Goal: Task Accomplishment & Management: Manage account settings

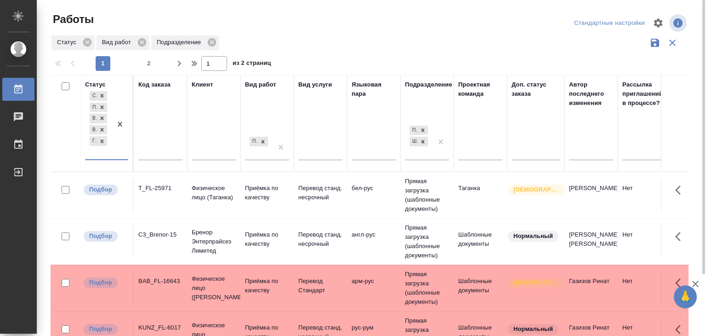
click at [432, 83] on div "Подразделение" at bounding box center [428, 84] width 47 height 9
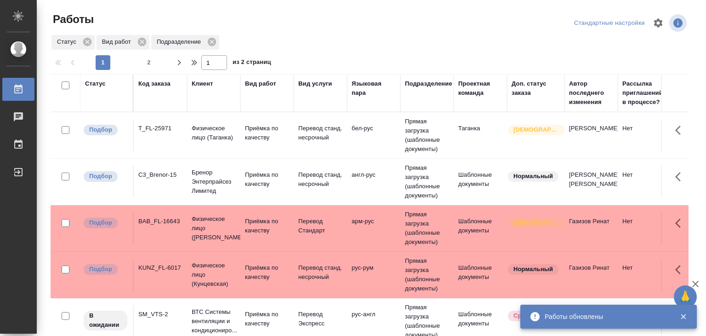
click at [201, 81] on div "Клиент" at bounding box center [202, 83] width 21 height 9
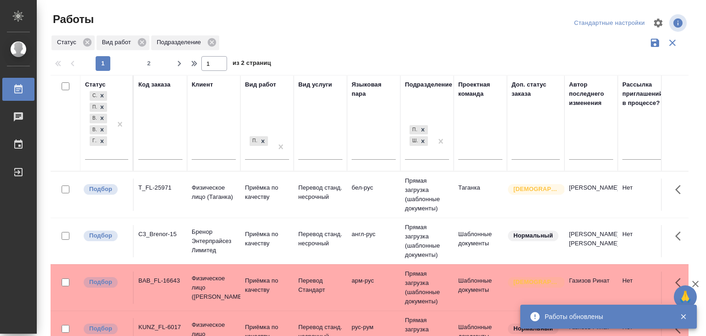
click at [260, 85] on div "Вид работ" at bounding box center [260, 84] width 31 height 9
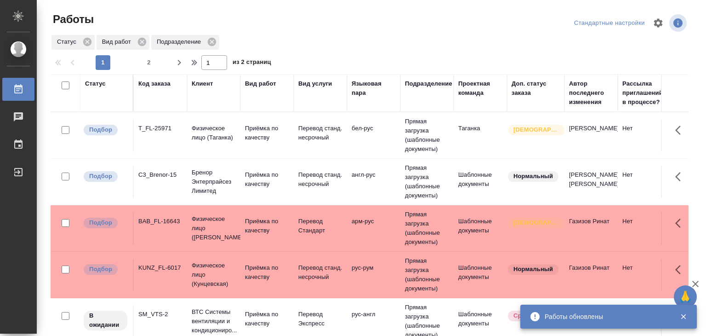
click at [259, 87] on div "Вид работ" at bounding box center [260, 83] width 31 height 9
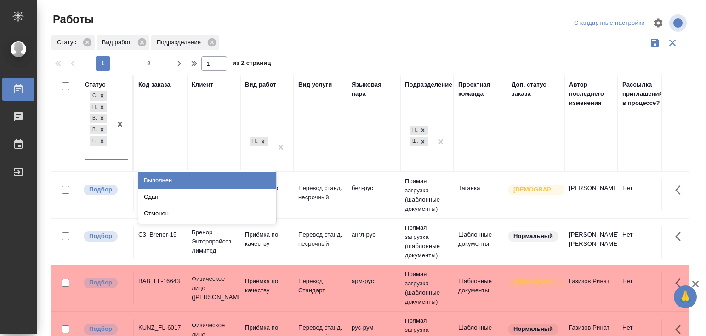
click at [102, 149] on div "Создан Подбор В работе В ожидании Готов к работе" at bounding box center [98, 124] width 27 height 70
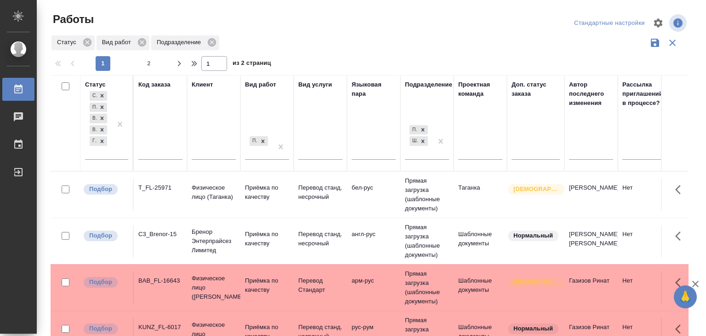
click at [287, 23] on div at bounding box center [373, 23] width 215 height 22
click at [162, 151] on input "text" at bounding box center [160, 153] width 44 height 11
click at [217, 153] on input "text" at bounding box center [214, 153] width 44 height 11
click at [263, 155] on div "Приёмка по качеству" at bounding box center [259, 146] width 28 height 25
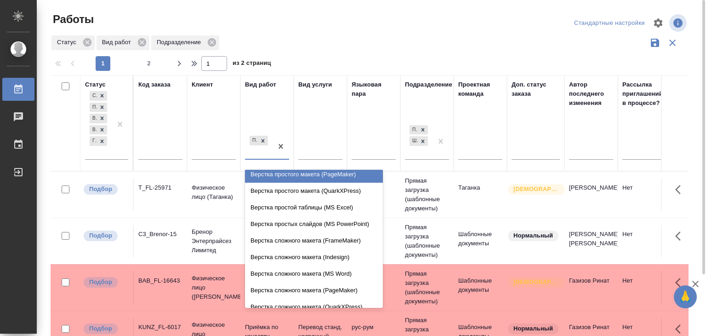
click at [392, 41] on div "Статус Вид работ Подразделение" at bounding box center [370, 42] width 638 height 17
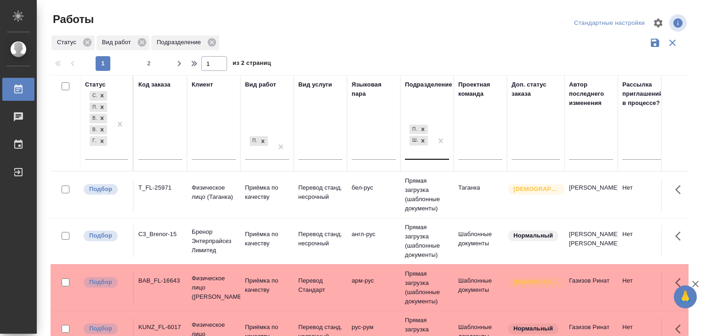
click at [427, 149] on div "Прямая загрузка (шаблонные документы) Шаблонные документы" at bounding box center [419, 141] width 28 height 36
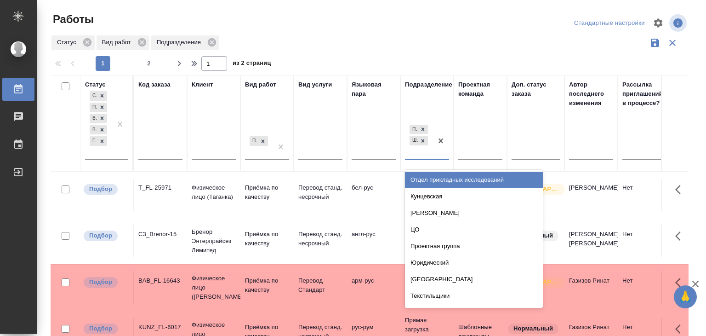
click at [434, 29] on div at bounding box center [373, 23] width 215 height 22
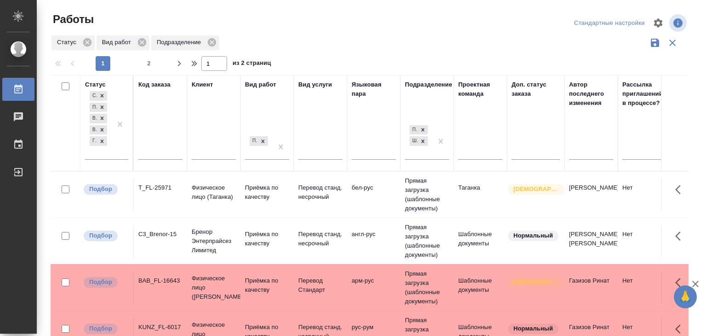
click at [323, 87] on div "Вид услуги" at bounding box center [315, 84] width 34 height 9
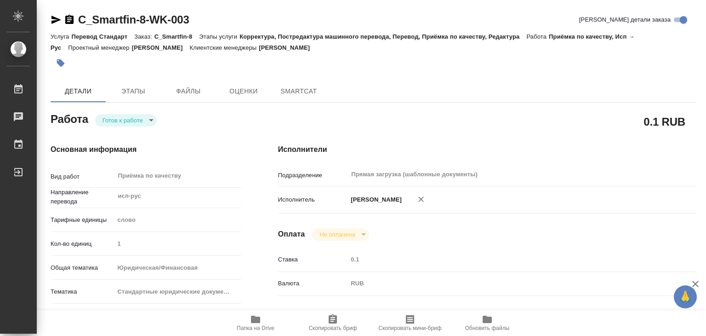
type textarea "x"
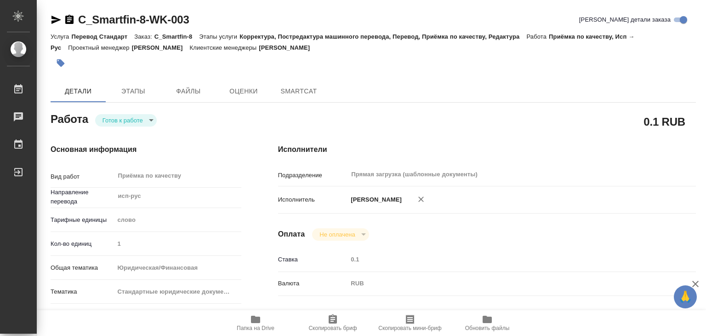
type textarea "x"
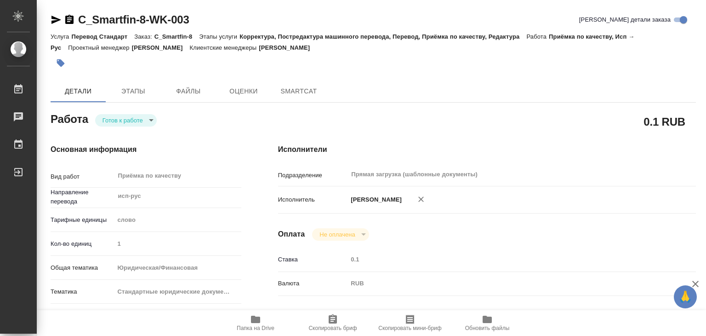
type textarea "x"
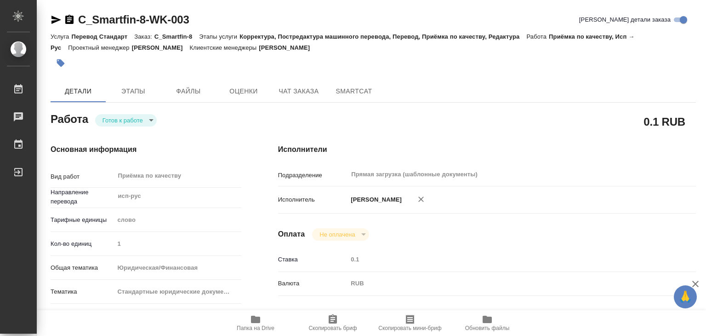
type textarea "x"
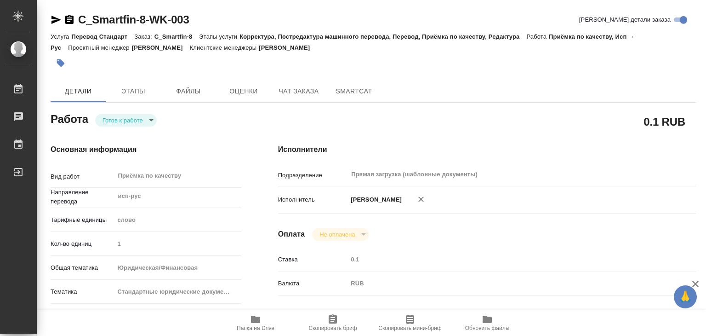
type textarea "x"
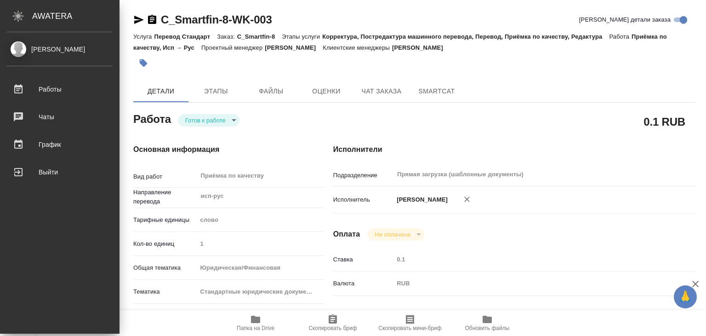
type textarea "x"
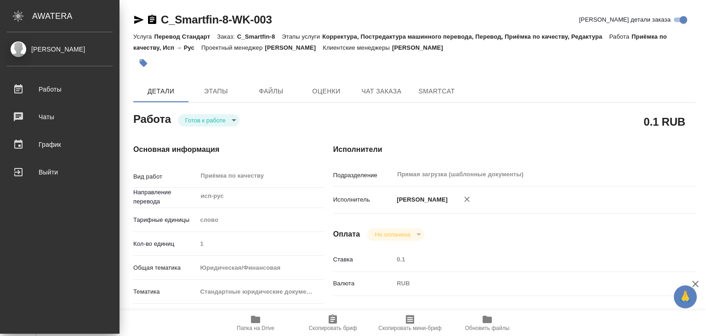
type textarea "x"
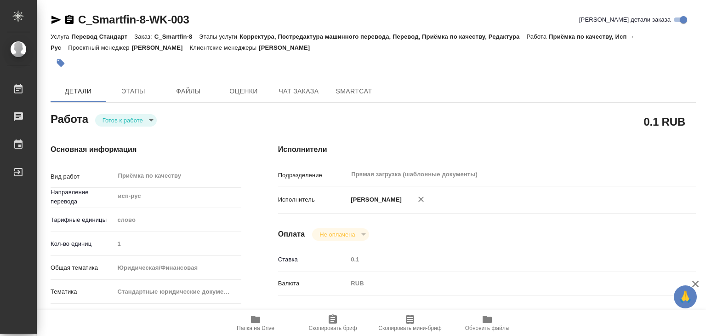
click at [259, 323] on icon "button" at bounding box center [255, 319] width 11 height 11
click at [59, 60] on icon "button" at bounding box center [61, 63] width 8 height 8
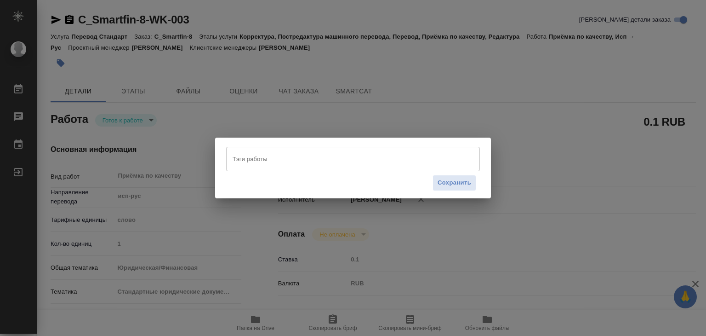
click at [303, 164] on input "Тэги работы" at bounding box center [344, 159] width 228 height 16
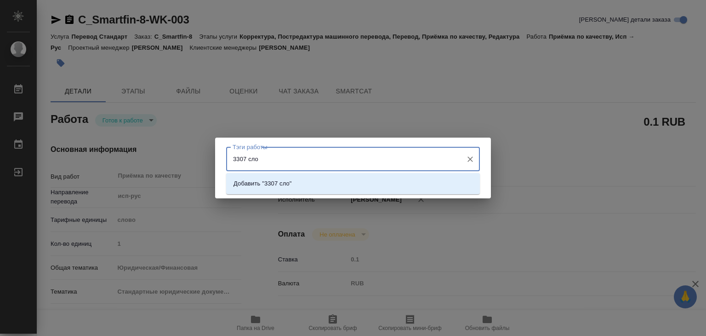
type input "3307 слов"
click at [326, 184] on li "Добавить "3307 слов"" at bounding box center [353, 183] width 254 height 17
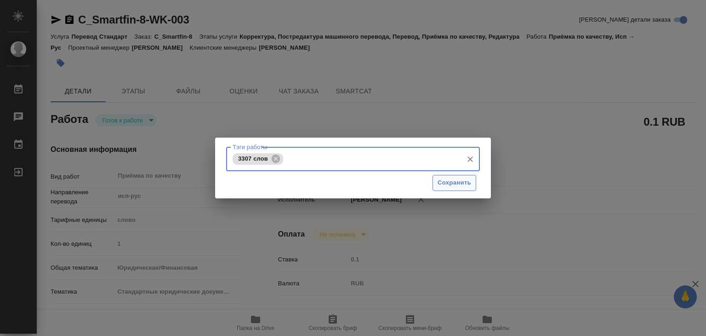
click at [439, 186] on span "Сохранить" at bounding box center [455, 183] width 34 height 11
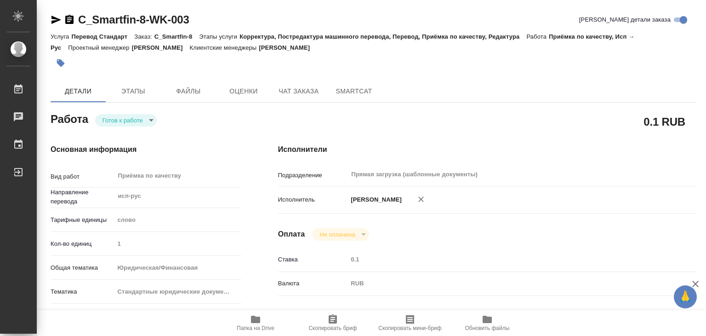
type input "readyForWork"
type textarea "Приёмка по качеству"
type textarea "x"
type input "исп-рус"
type input "5a8b1489cc6b4906c91bfd90"
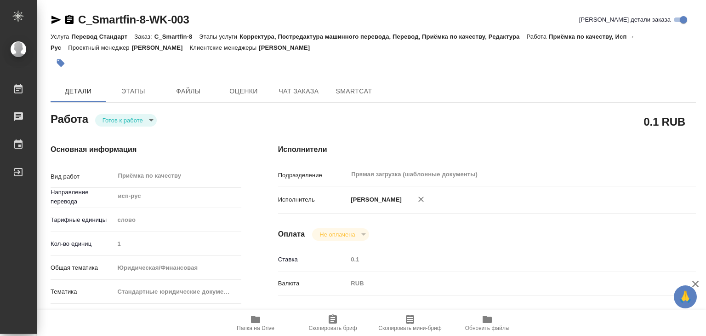
type input "1"
type input "yr-fn"
type input "5f647205b73bc97568ca66bf"
checkbox input "true"
type input "[DATE] 19:00"
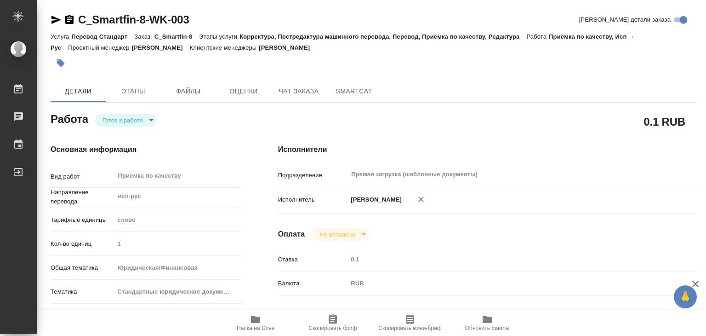
type input "[DATE] 21:00"
type input "Прямая загрузка (шаблонные документы)"
type input "notPayed"
type input "0.1"
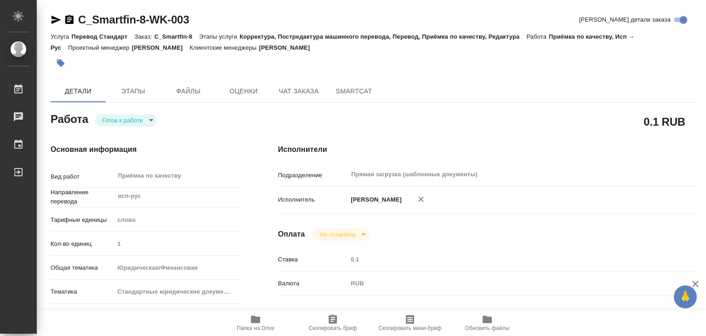
type input "RUB"
type input "[PERSON_NAME]"
type textarea "Проверить, в файле Transactions Spain 2025_англ(ru) дели только 1 и последнюю с…"
type textarea "x"
type textarea "/Clients/АО "Смартфин"/Orders/C_Smartfin-8/Corrected/C_Smartfin-8-WK-003"
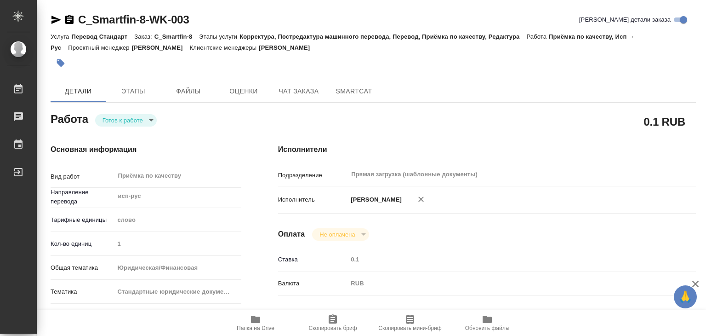
type textarea "x"
type input "C_Smartfin-8"
type input "Перевод Стандарт"
type input "Корректура, Постредактура машинного перевода, Перевод, Приёмка по качеству, Ред…"
type input "[PERSON_NAME]"
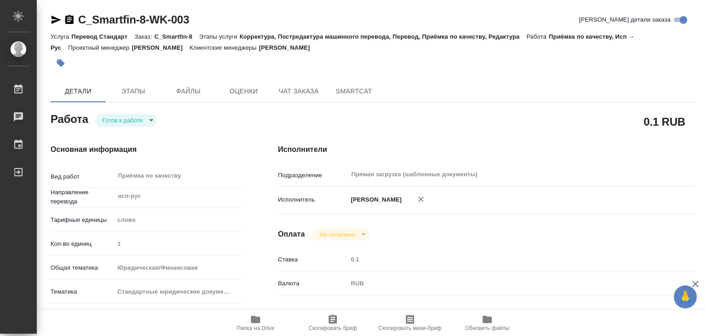
type input "[PERSON_NAME]"
type input "/Clients/АО "Смартфин"/Orders/C_Smartfin-8"
type textarea "x"
type textarea "нот в документе Transactions Spain 2025 переводим только первую и последнюю стр…"
type textarea "x"
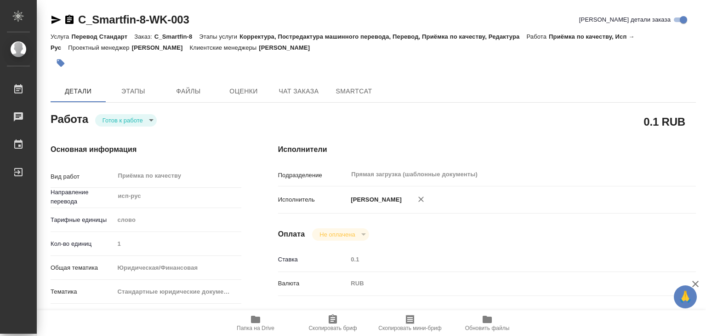
type textarea "x"
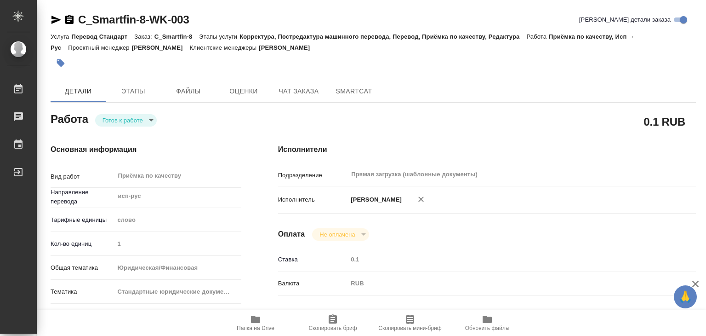
type textarea "x"
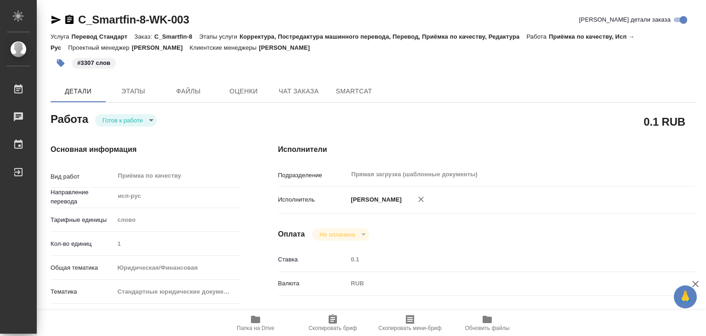
type textarea "x"
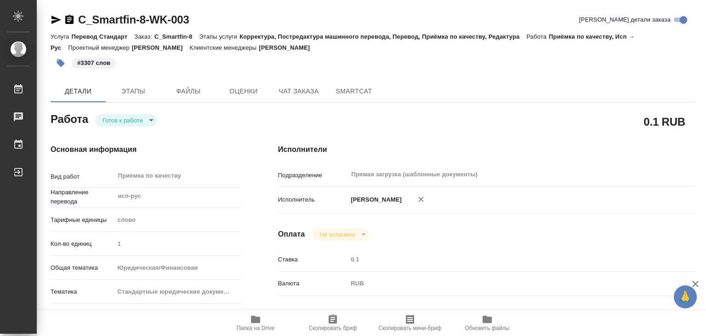
click at [261, 317] on span "Папка на Drive" at bounding box center [256, 322] width 66 height 17
click at [255, 319] on icon "button" at bounding box center [255, 319] width 9 height 7
click at [258, 322] on icon "button" at bounding box center [255, 319] width 11 height 11
drag, startPoint x: 74, startPoint y: 5, endPoint x: 148, endPoint y: 21, distance: 76.2
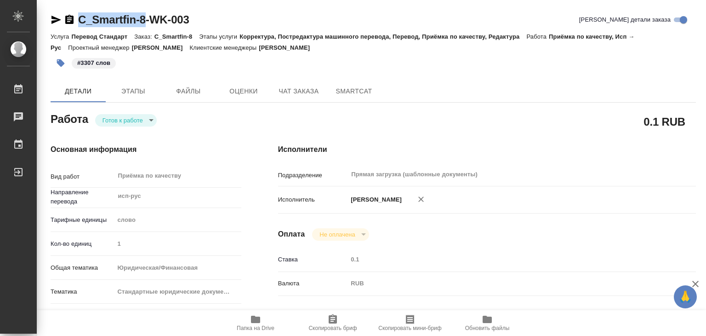
copy link "C_Smartfin-8"
click at [134, 118] on body "🙏 .cls-1 fill:#fff; AWATERA Alilekova Valeriya Работы 0 Чаты График Выйти C_Sma…" at bounding box center [353, 168] width 706 height 336
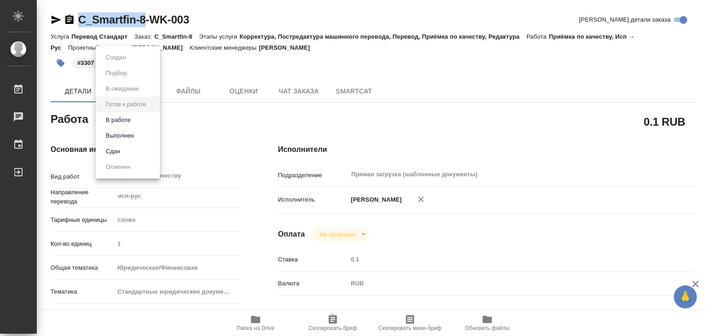
click at [140, 133] on li "Выполнен" at bounding box center [128, 136] width 64 height 16
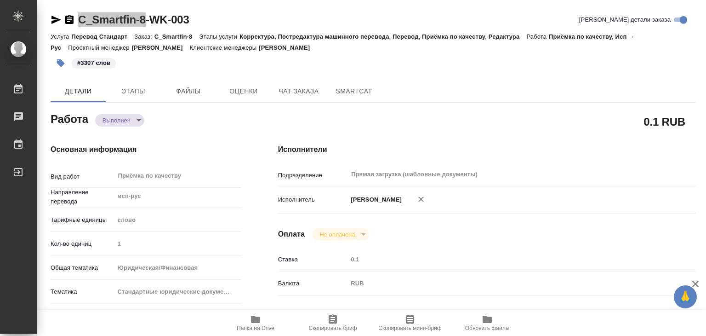
type textarea "x"
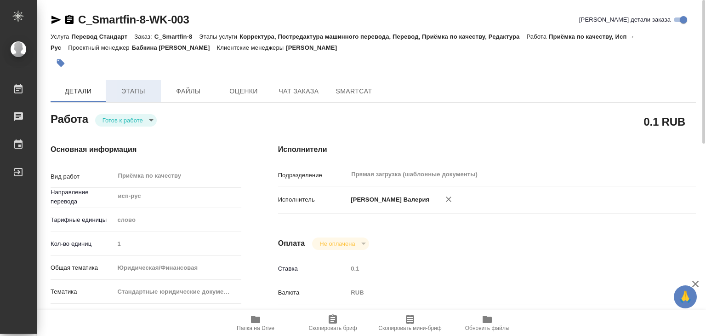
click at [135, 86] on span "Этапы" at bounding box center [133, 91] width 44 height 11
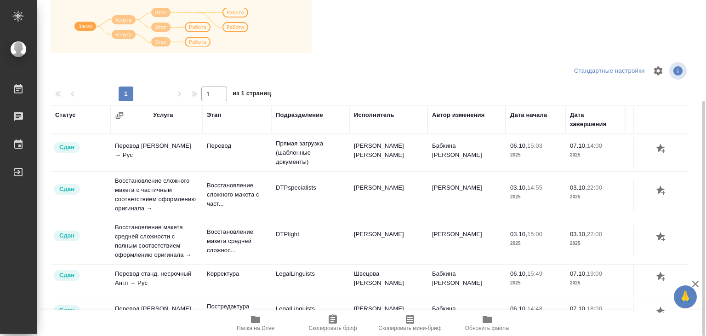
scroll to position [52, 0]
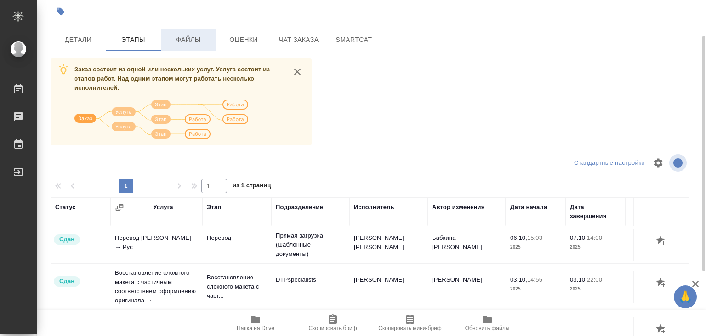
click at [181, 39] on span "Файлы" at bounding box center [188, 39] width 44 height 11
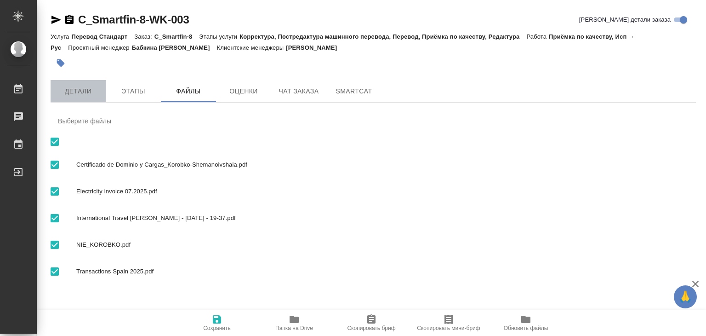
click at [83, 91] on span "Детали" at bounding box center [78, 91] width 44 height 11
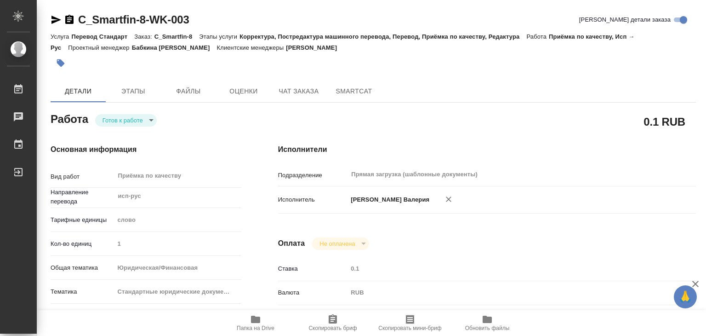
type textarea "x"
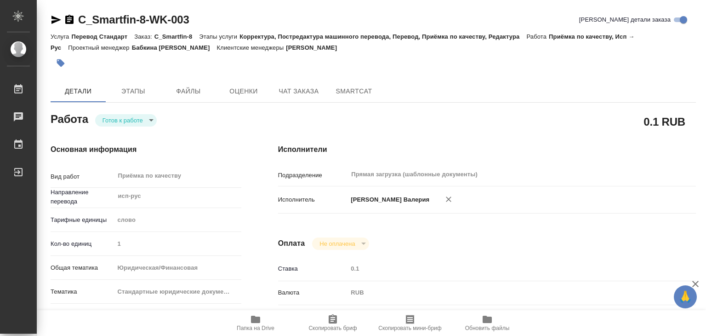
type textarea "x"
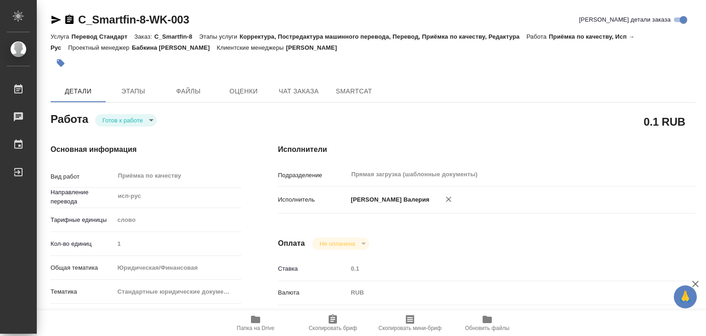
type textarea "x"
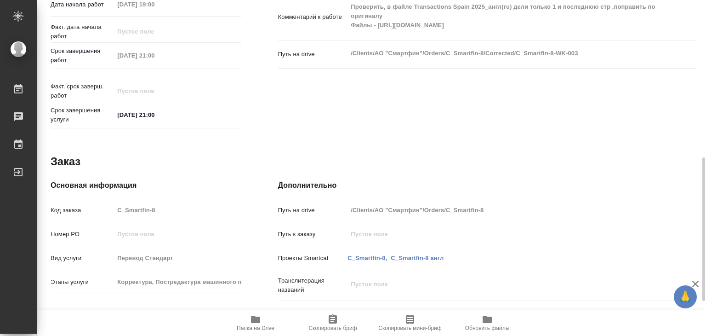
type textarea "x"
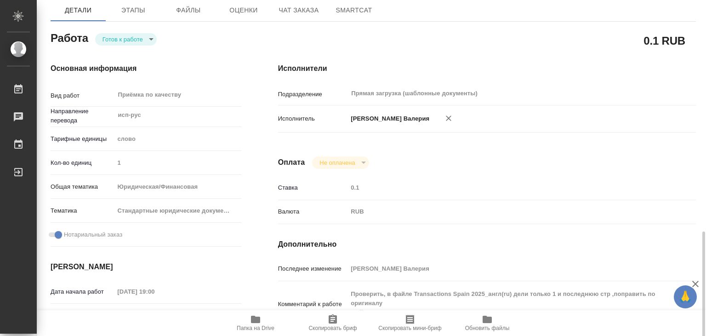
scroll to position [35, 0]
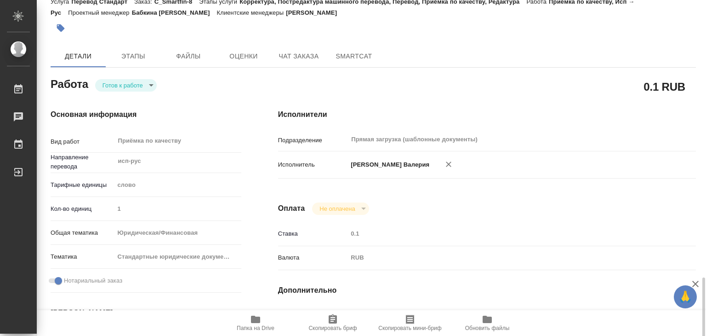
type textarea "x"
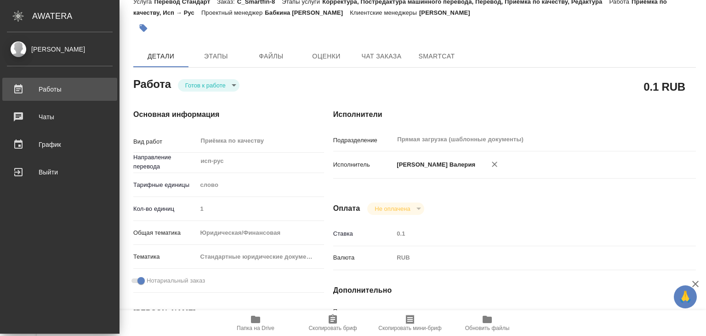
type textarea "x"
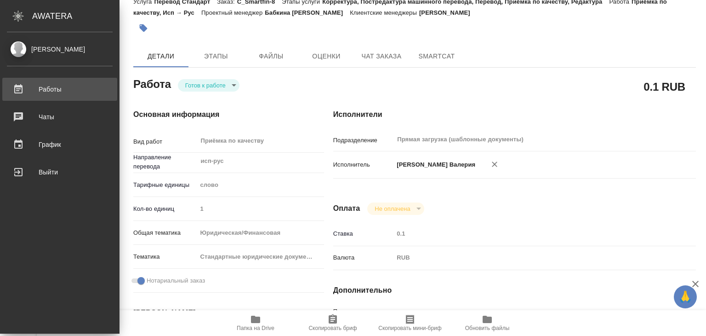
click at [39, 93] on div "Работы" at bounding box center [60, 89] width 106 height 14
type textarea "x"
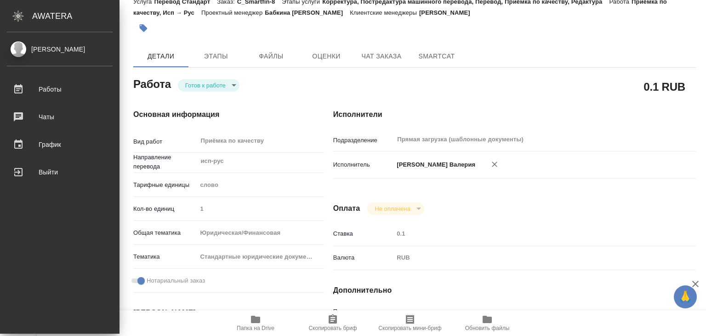
type textarea "x"
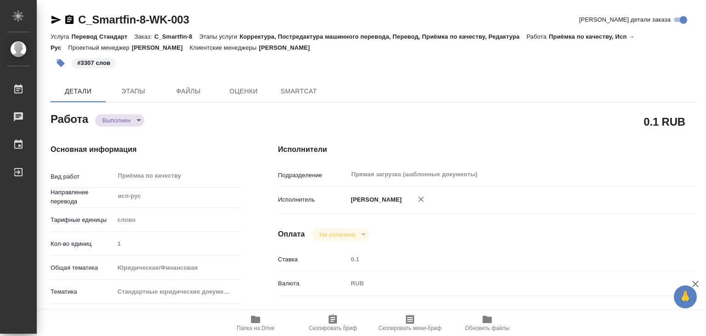
type textarea "x"
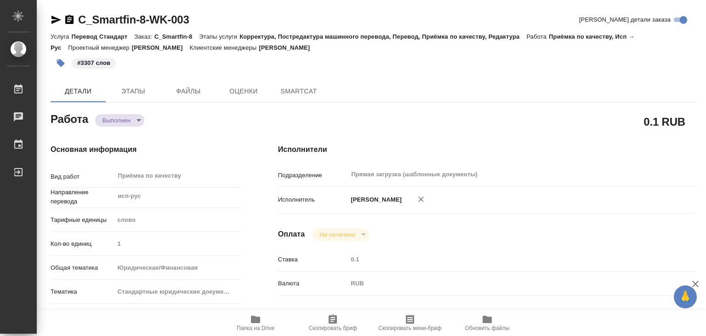
type textarea "x"
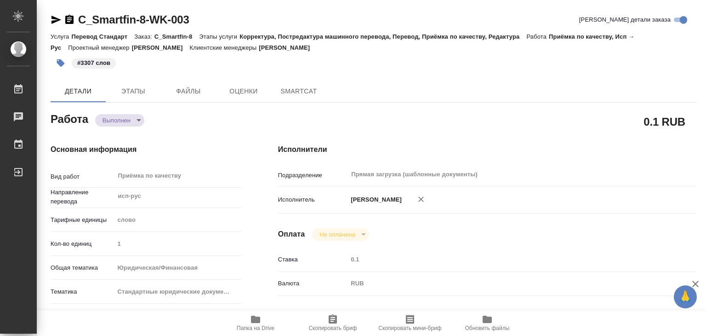
type textarea "x"
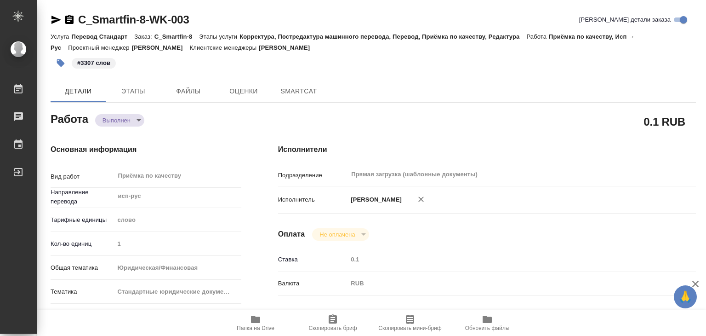
type textarea "x"
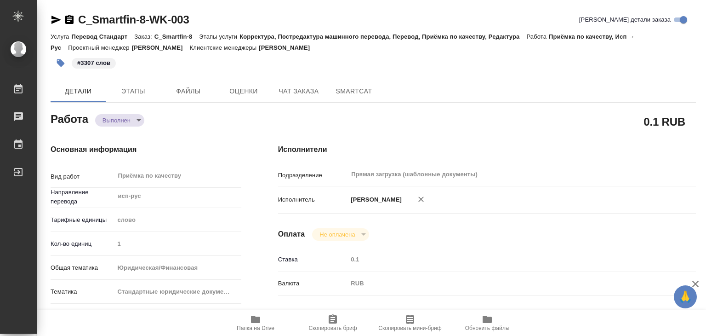
type textarea "x"
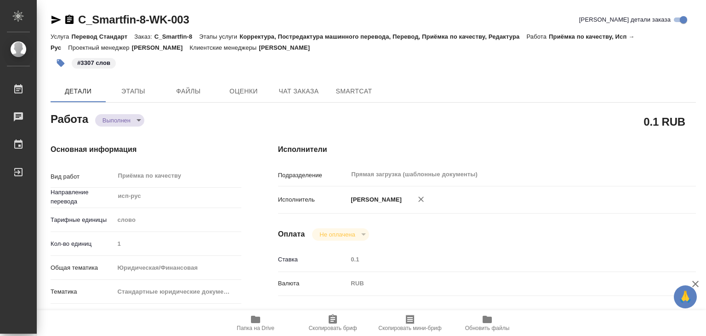
type textarea "x"
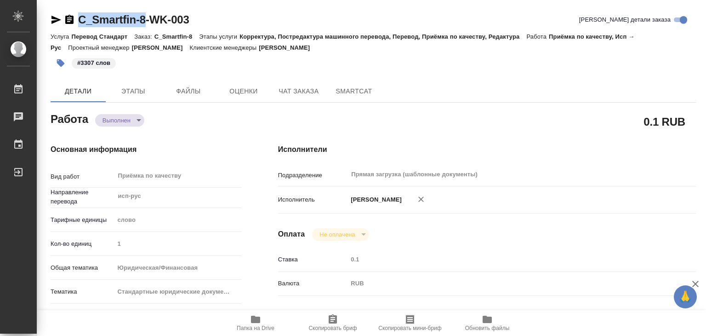
drag, startPoint x: 96, startPoint y: 11, endPoint x: 148, endPoint y: 23, distance: 53.1
copy link "C_Smartfin-8"
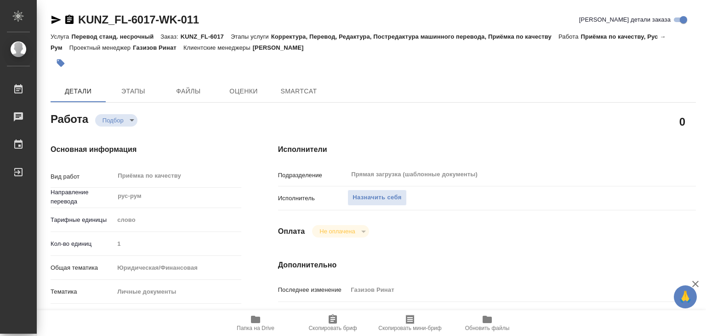
type textarea "x"
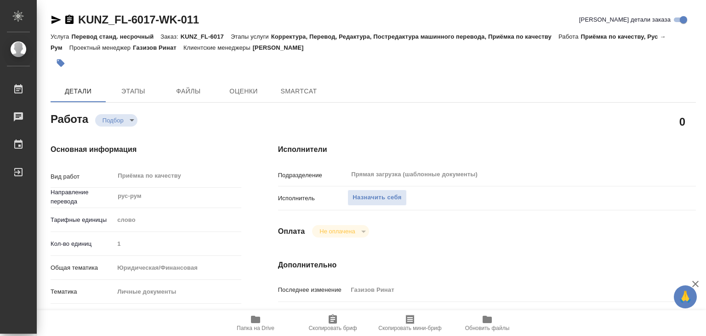
type textarea "x"
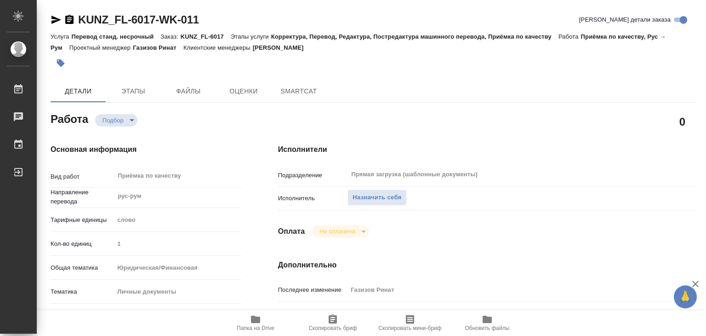
type textarea "x"
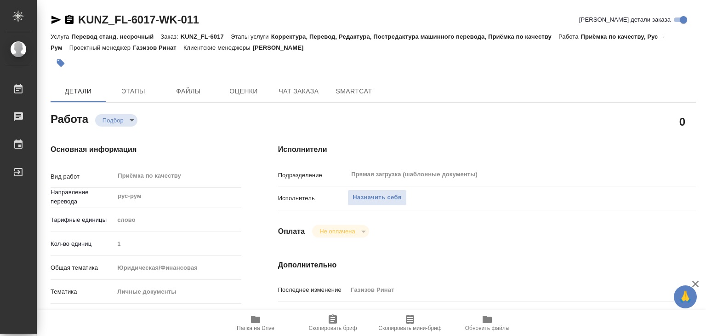
type textarea "x"
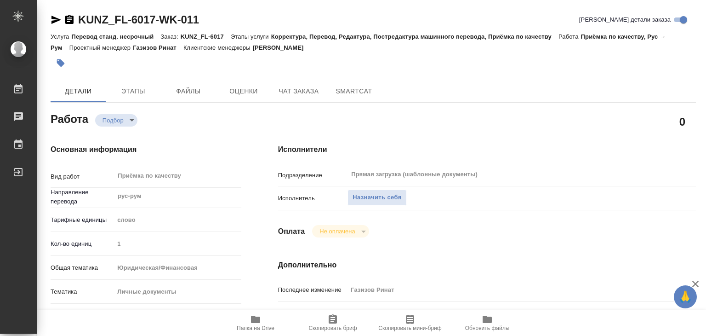
type textarea "x"
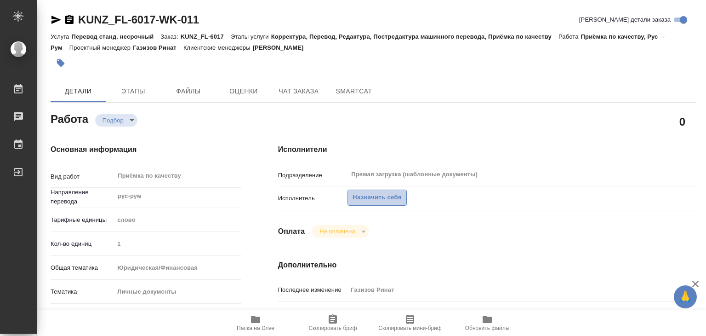
click at [356, 201] on span "Назначить себя" at bounding box center [377, 197] width 49 height 11
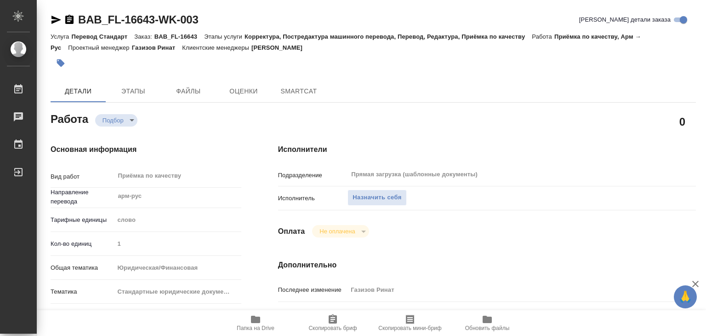
type textarea "x"
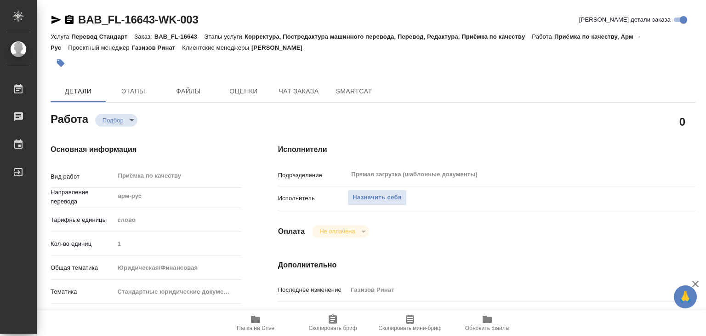
type textarea "x"
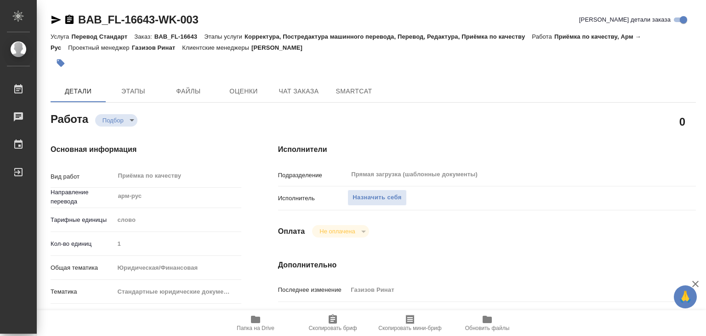
type textarea "x"
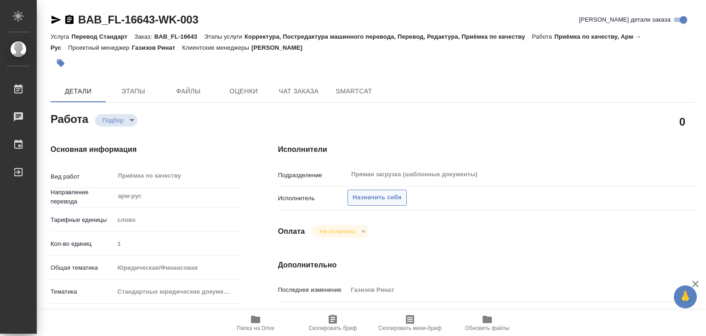
click at [364, 198] on span "Назначить себя" at bounding box center [377, 197] width 49 height 11
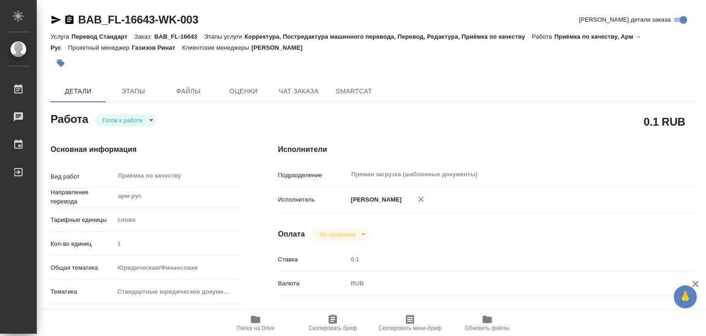
type textarea "x"
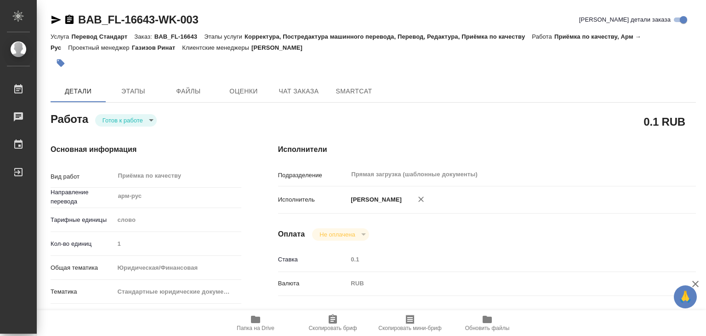
type textarea "x"
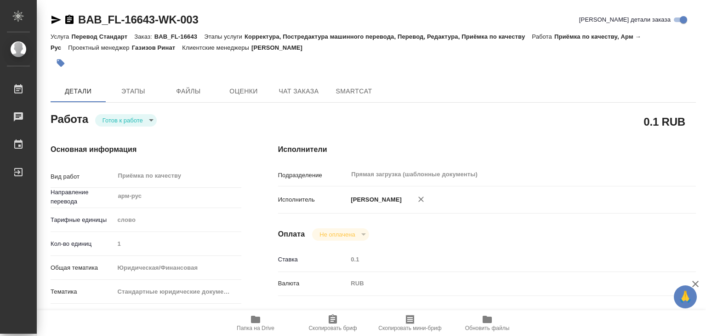
scroll to position [138, 0]
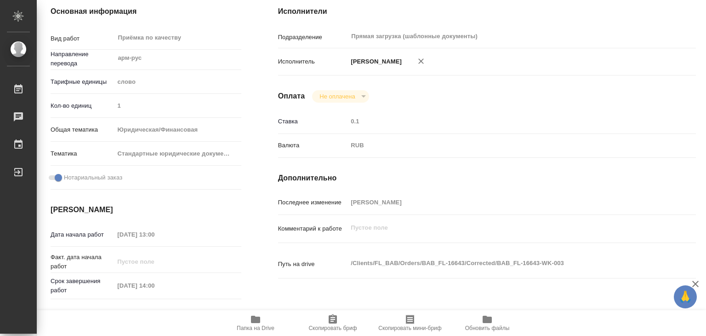
type textarea "x"
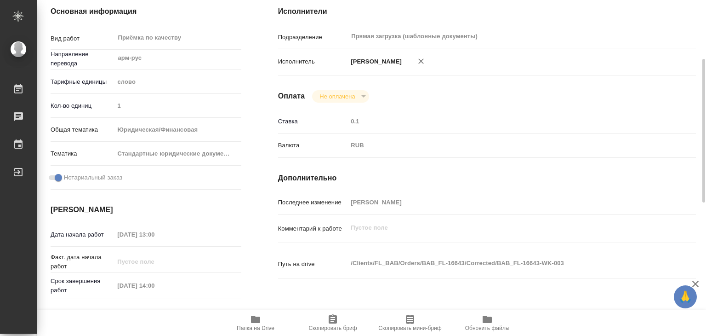
scroll to position [46, 0]
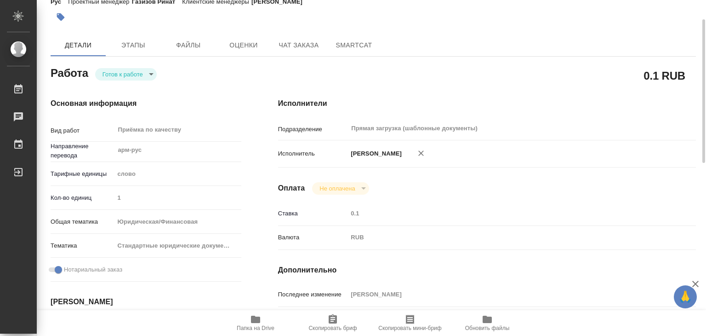
type textarea "x"
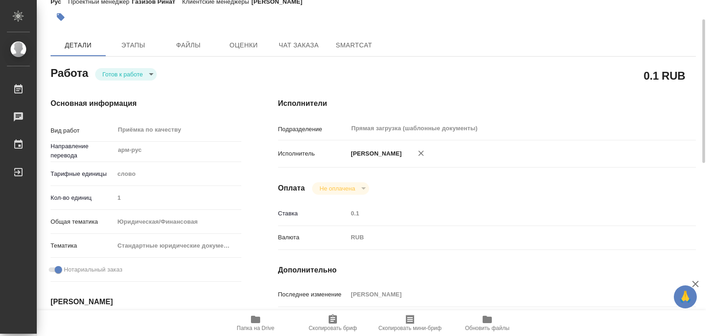
scroll to position [0, 0]
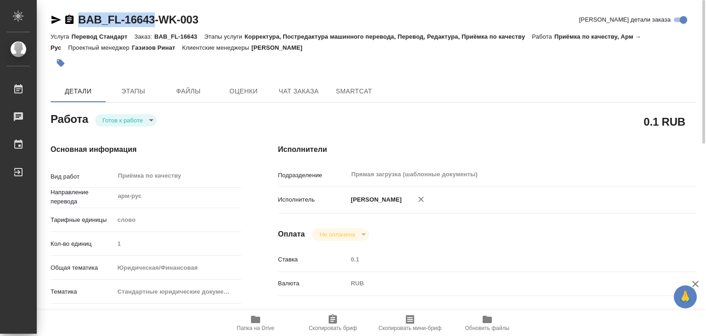
drag, startPoint x: 86, startPoint y: 10, endPoint x: 153, endPoint y: 22, distance: 68.1
copy link "BAB_FL-16643"
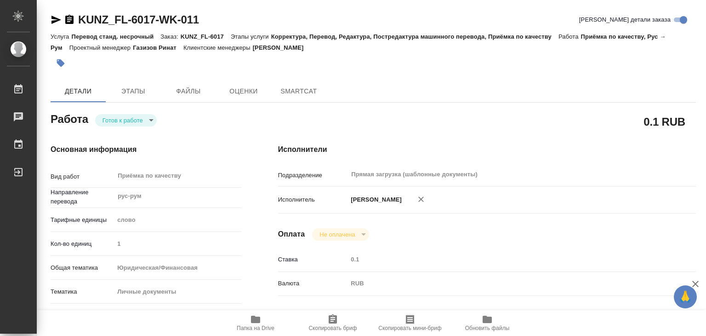
type textarea "x"
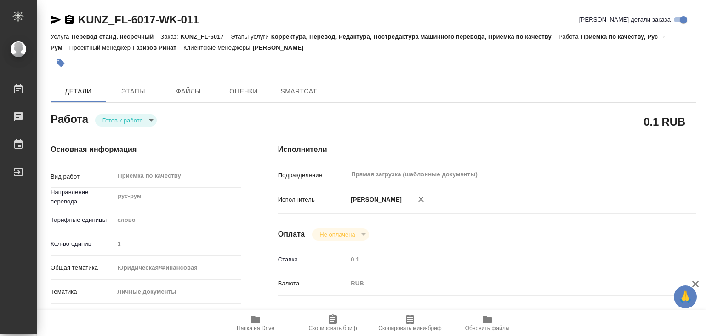
type textarea "x"
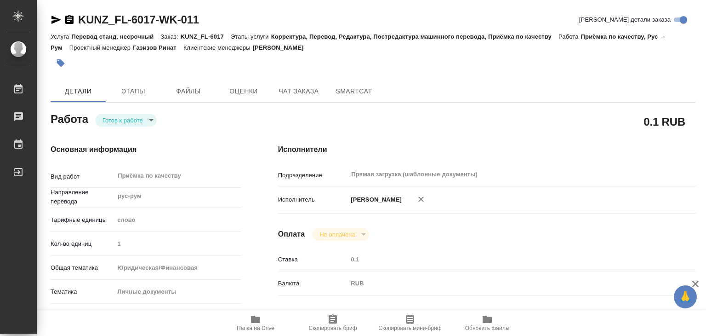
type textarea "x"
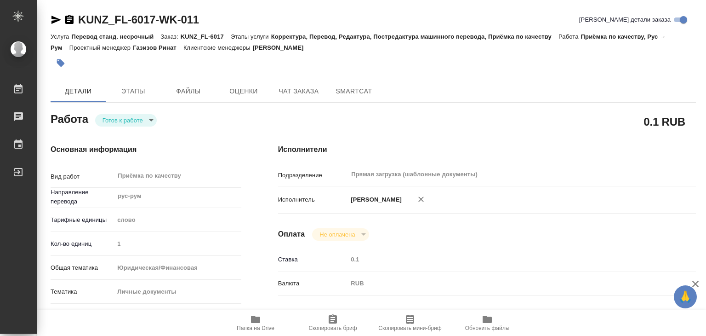
type textarea "x"
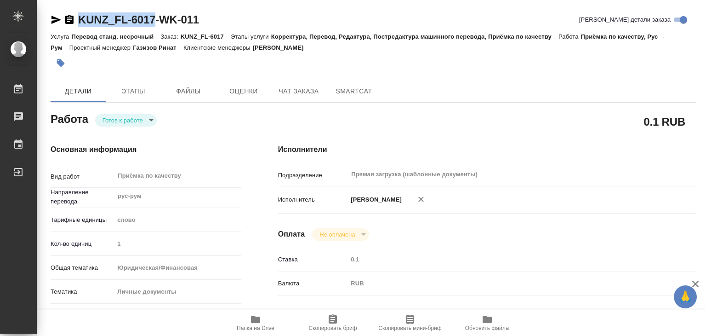
drag, startPoint x: 80, startPoint y: 4, endPoint x: 159, endPoint y: 23, distance: 80.5
copy link "KUNZ_FL-6017"
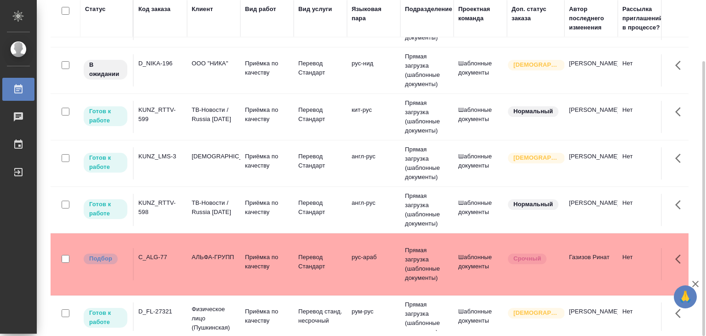
scroll to position [913, 0]
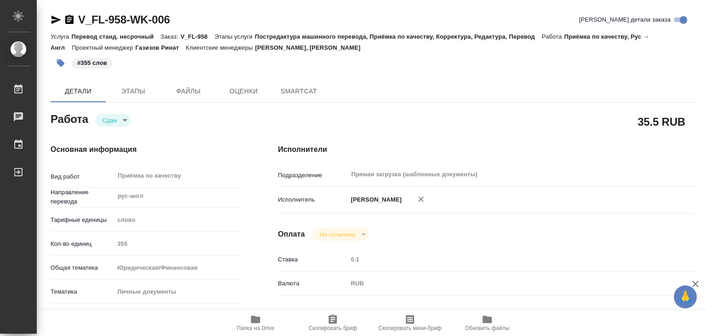
type textarea "x"
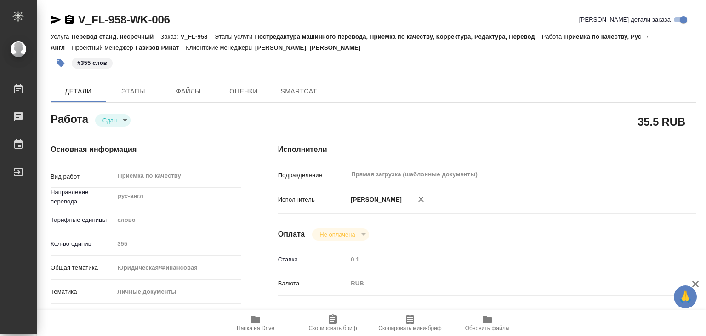
type textarea "x"
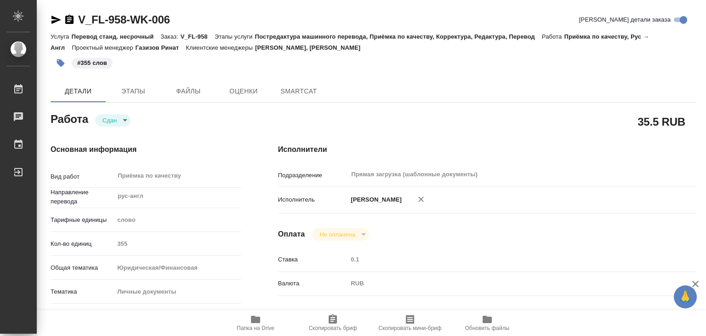
type textarea "x"
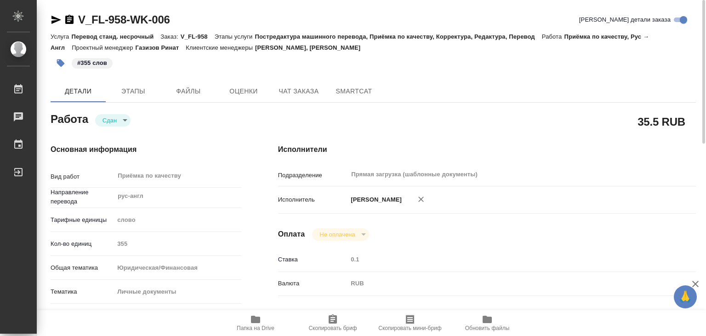
type textarea "x"
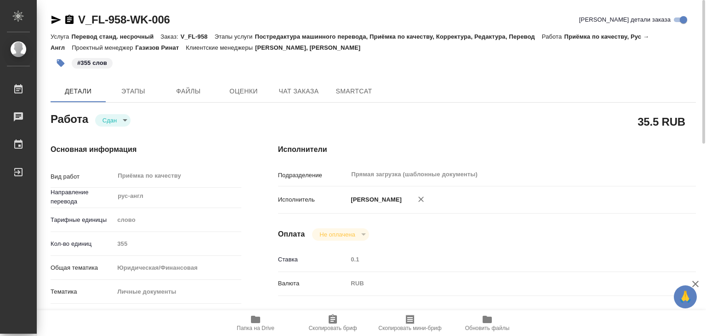
type textarea "x"
